Goal: Find specific page/section: Locate a particular part of the current website

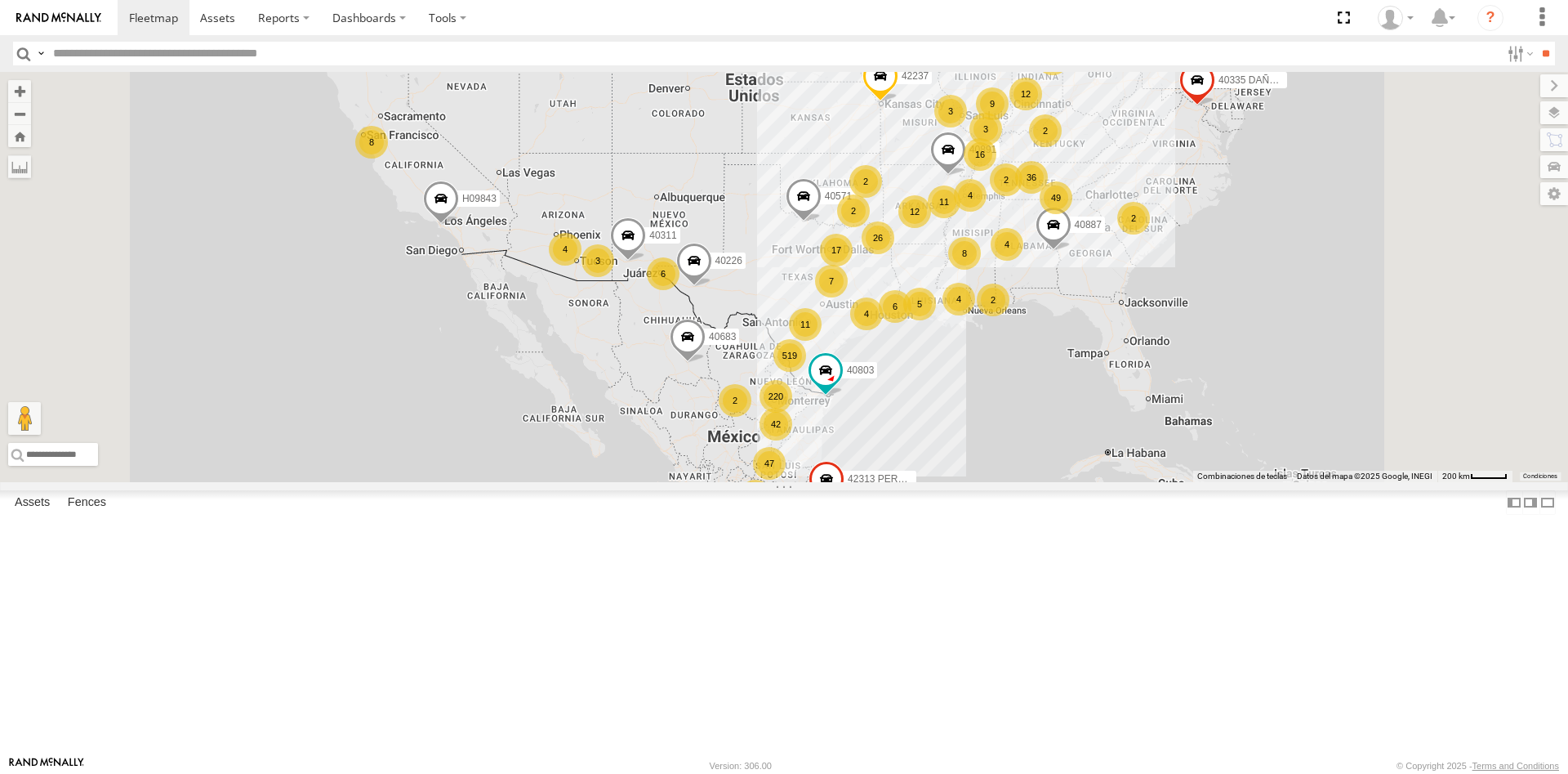
click at [95, 60] on input "text" at bounding box center [774, 54] width 1453 height 24
type input "****"
click at [1536, 42] on input "**" at bounding box center [1544, 54] width 19 height 24
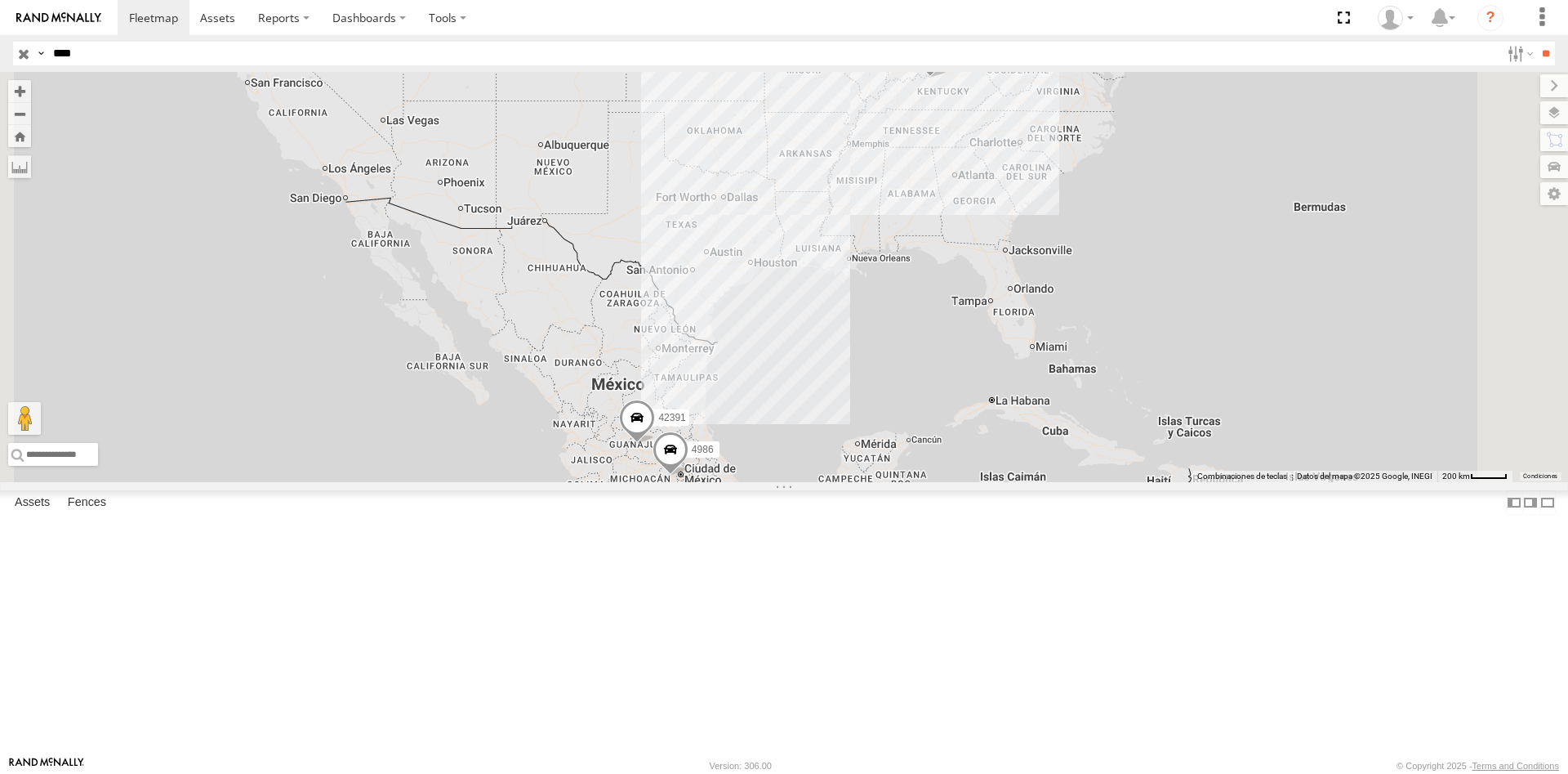
click at [0, 0] on div "4986" at bounding box center [0, 0] width 0 height 0
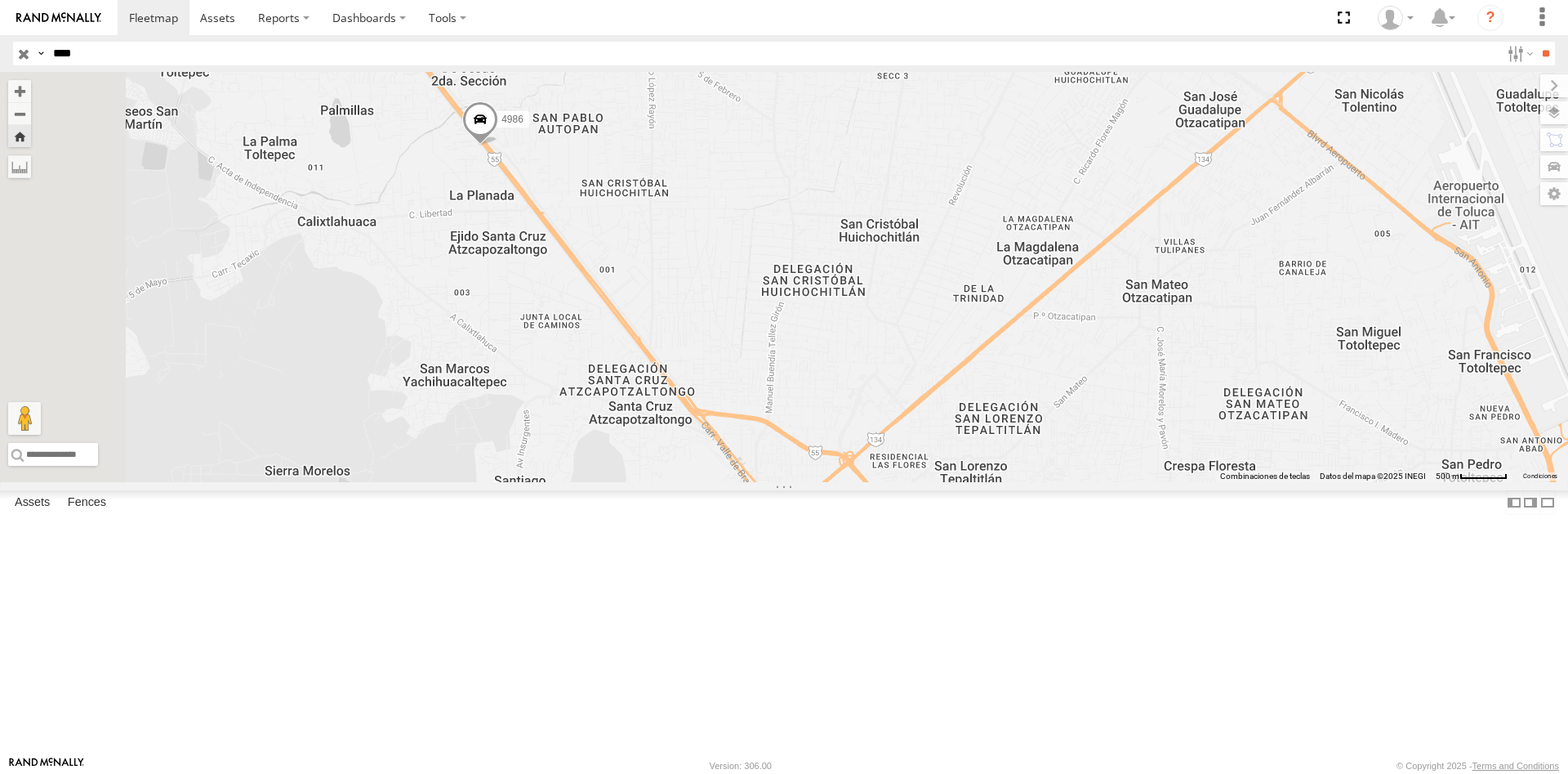
drag, startPoint x: 561, startPoint y: 341, endPoint x: 814, endPoint y: 356, distance: 253.4
click at [814, 356] on div "4986" at bounding box center [784, 276] width 1568 height 411
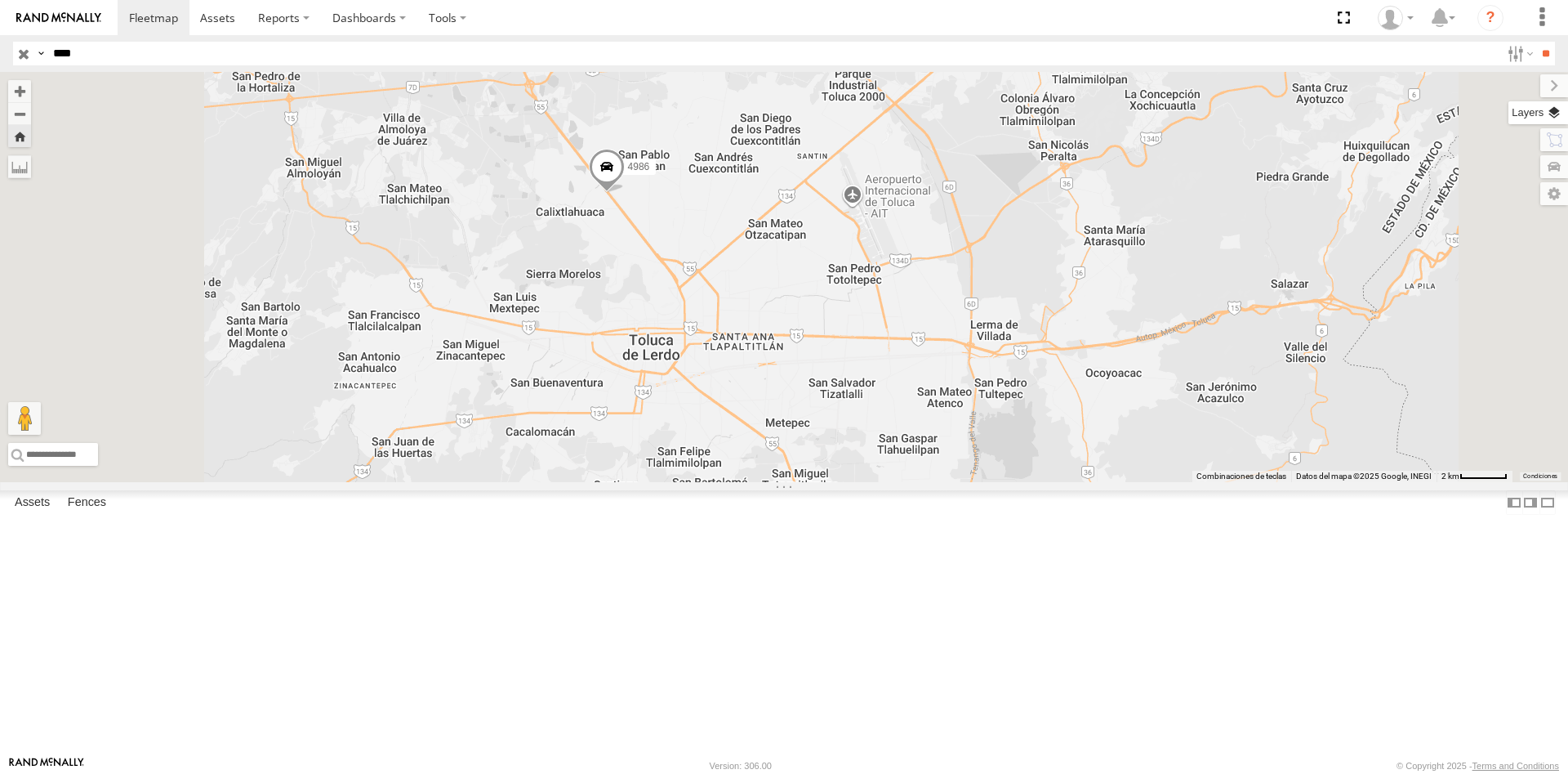
click at [1556, 114] on label at bounding box center [1538, 112] width 60 height 23
click at [0, 0] on span "Overlays" at bounding box center [0, 0] width 0 height 0
click at [0, 0] on span "Traffic" at bounding box center [0, 0] width 0 height 0
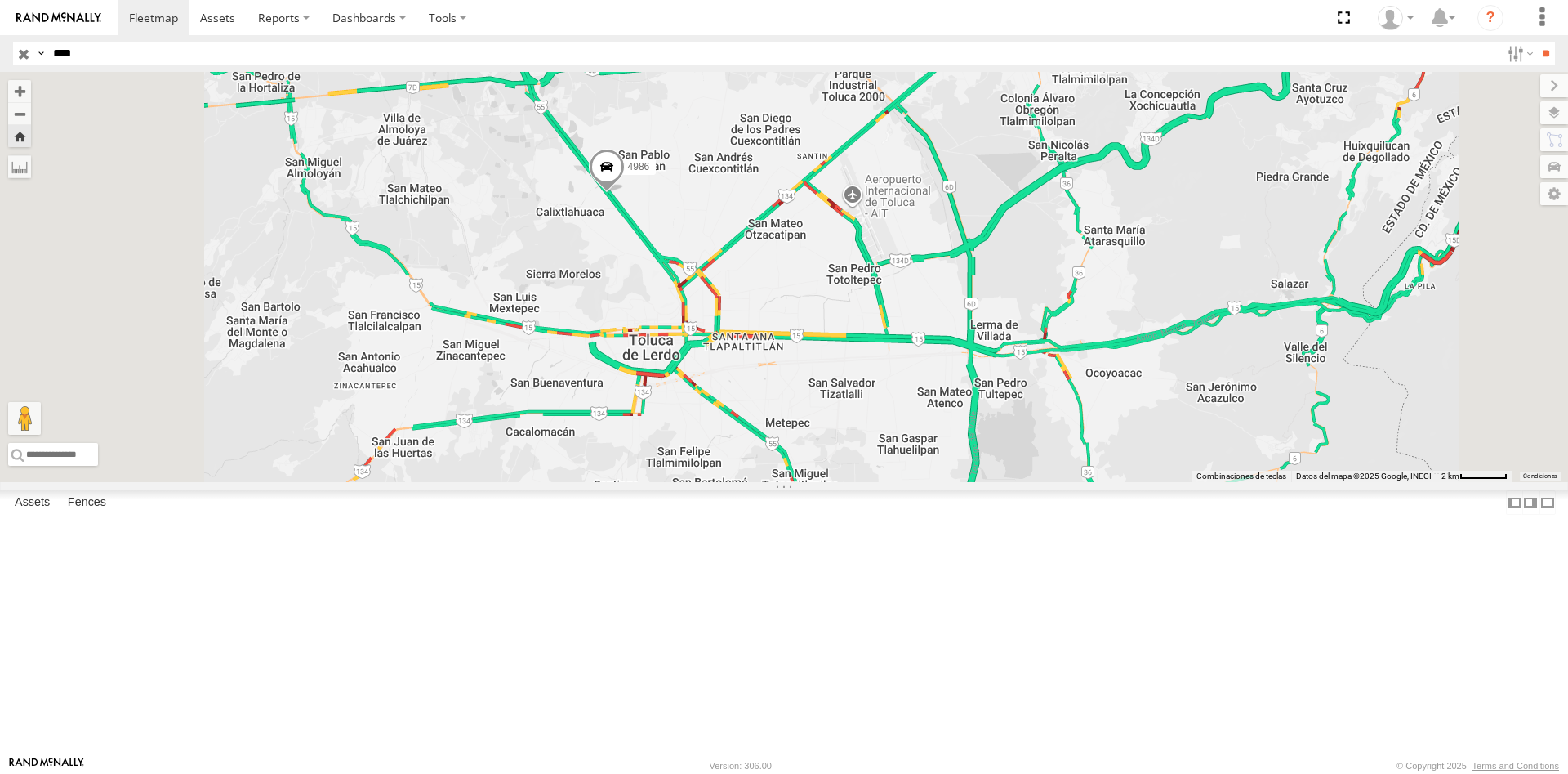
click at [0, 0] on span "Transit" at bounding box center [0, 0] width 0 height 0
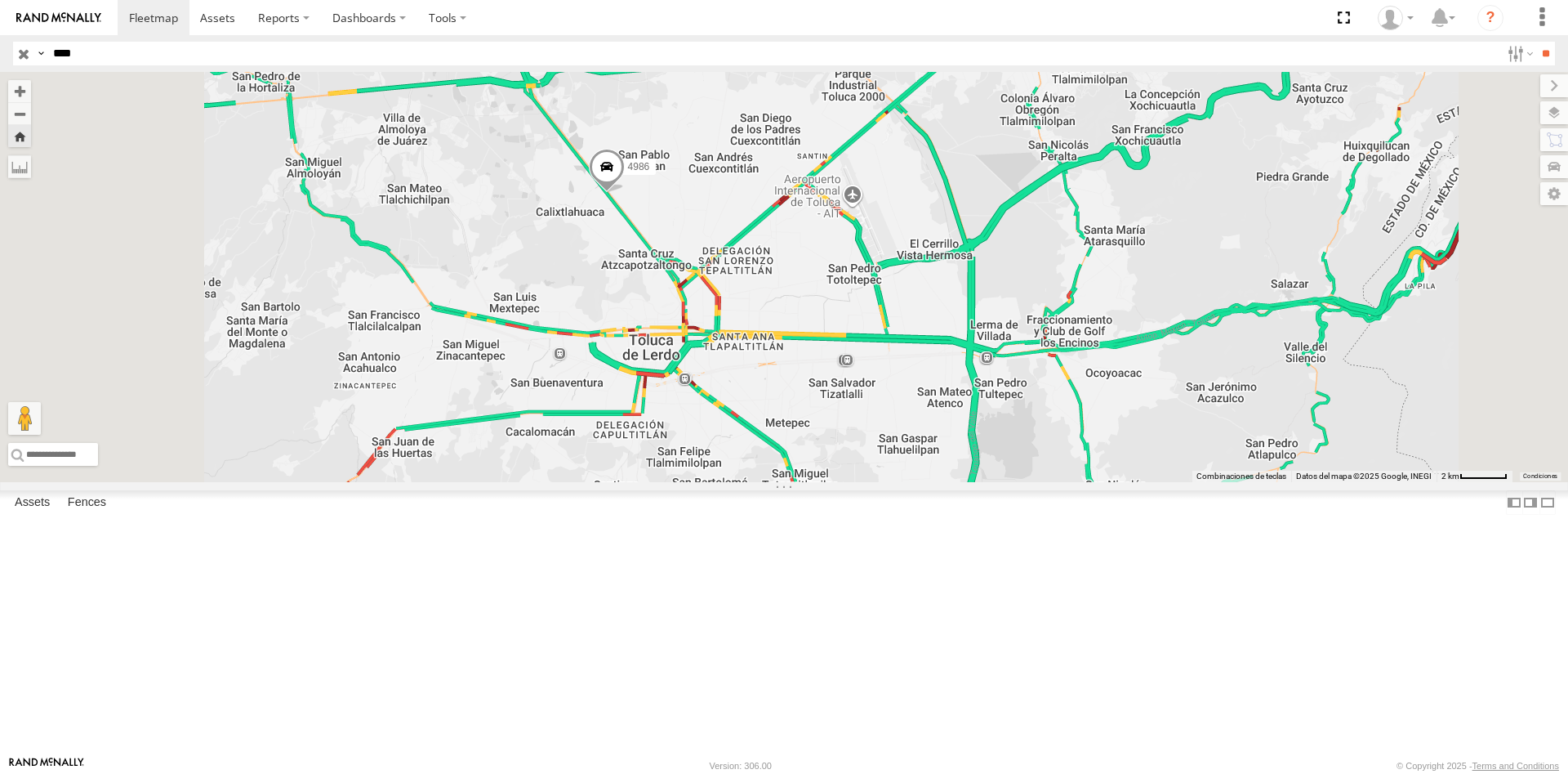
click at [625, 193] on span at bounding box center [606, 170] width 36 height 44
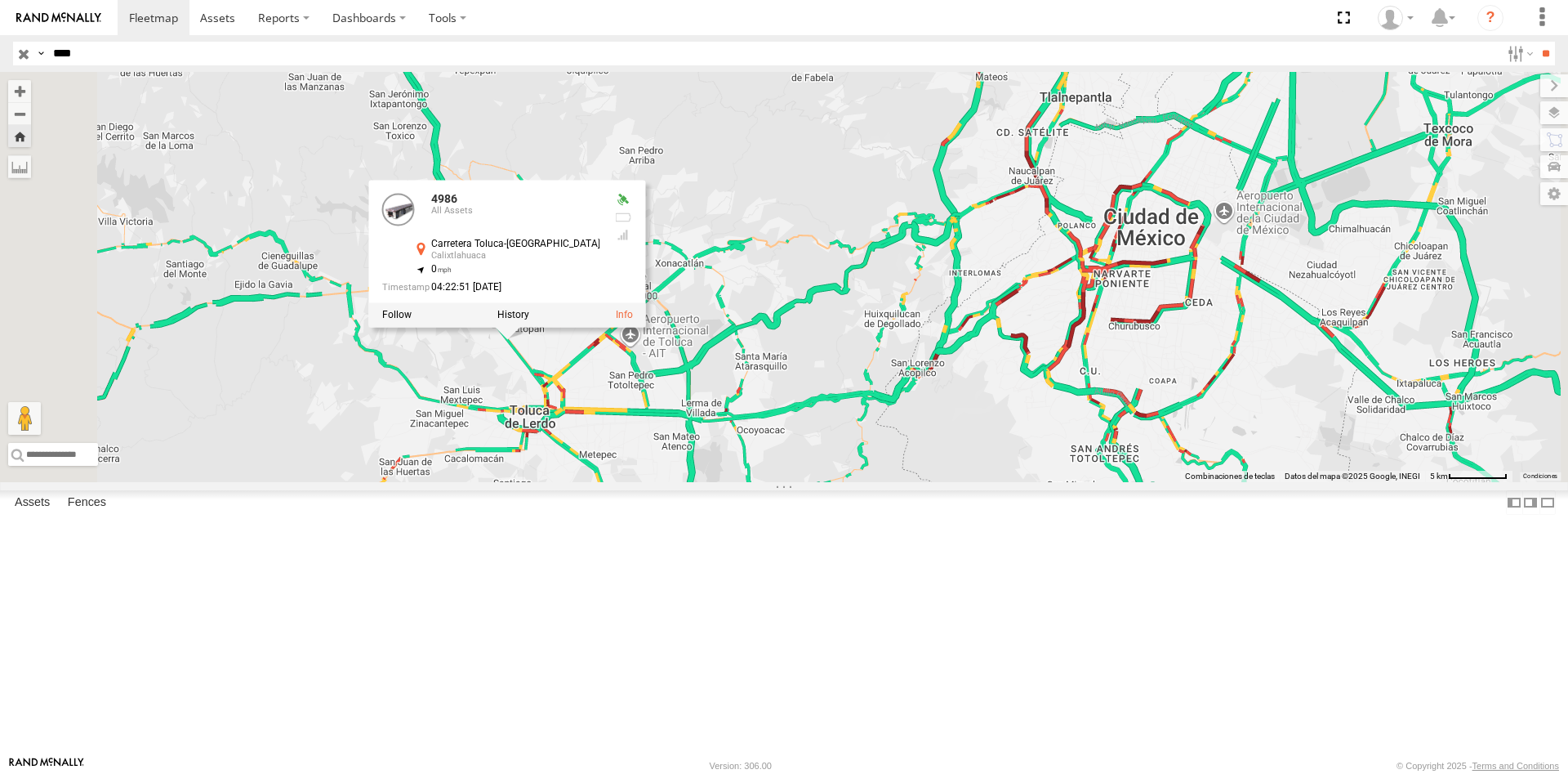
drag, startPoint x: 609, startPoint y: 346, endPoint x: 611, endPoint y: 492, distance: 146.0
click at [611, 482] on div "4986 4986 All Assets Carretera Toluca-[GEOGRAPHIC_DATA] Calixtlahuaca 19.34403 …" at bounding box center [784, 276] width 1568 height 411
